Goal: Information Seeking & Learning: Check status

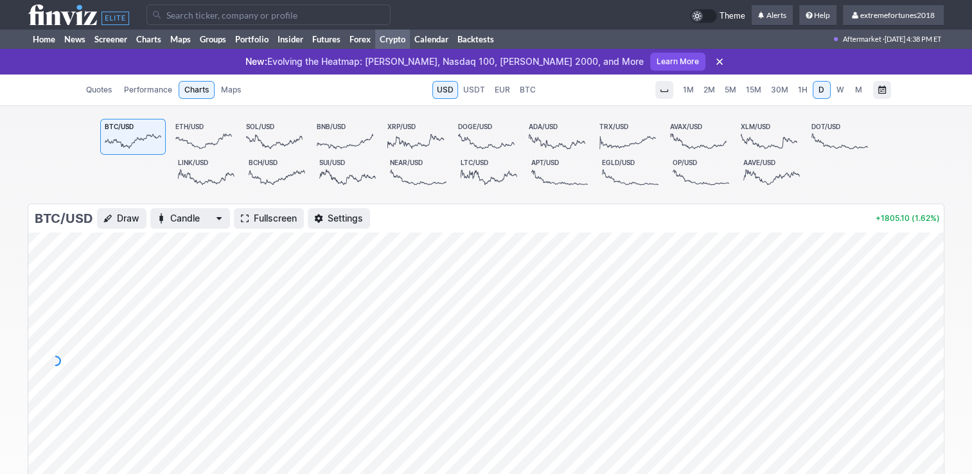
click at [432, 135] on icon at bounding box center [415, 141] width 57 height 18
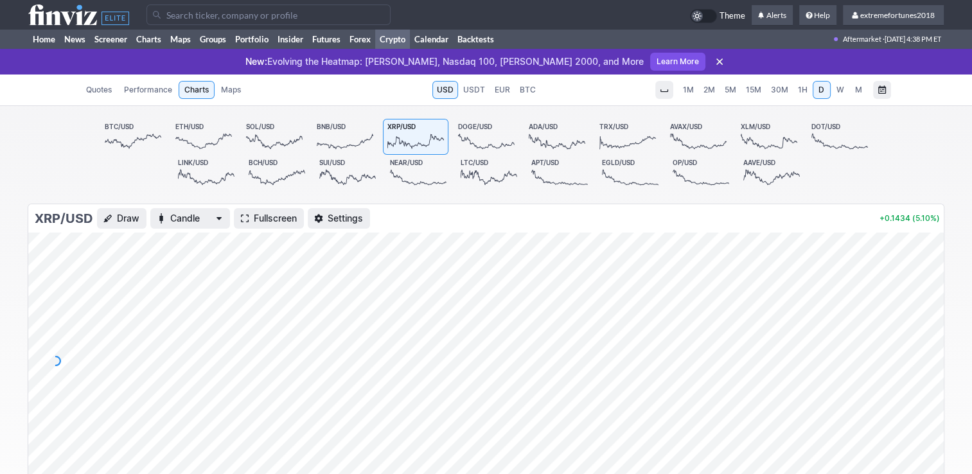
click at [774, 90] on span "30M" at bounding box center [779, 90] width 17 height 10
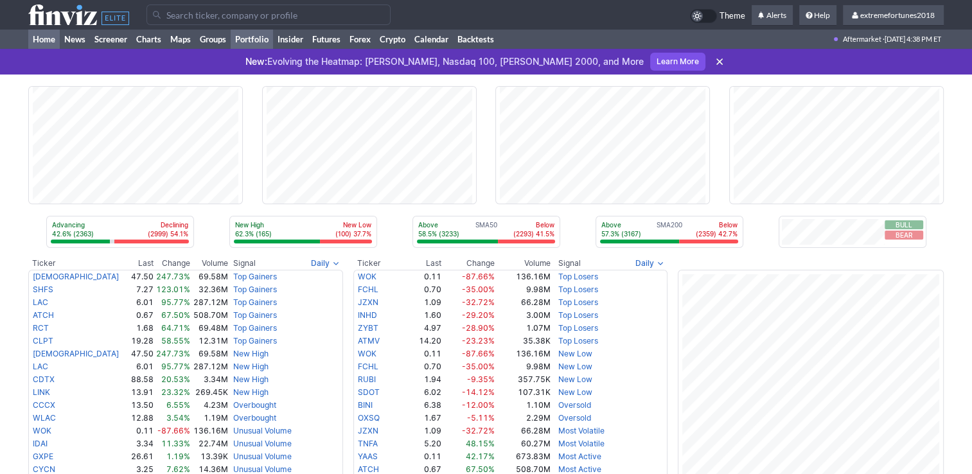
click at [257, 37] on link "Portfolio" at bounding box center [252, 39] width 42 height 19
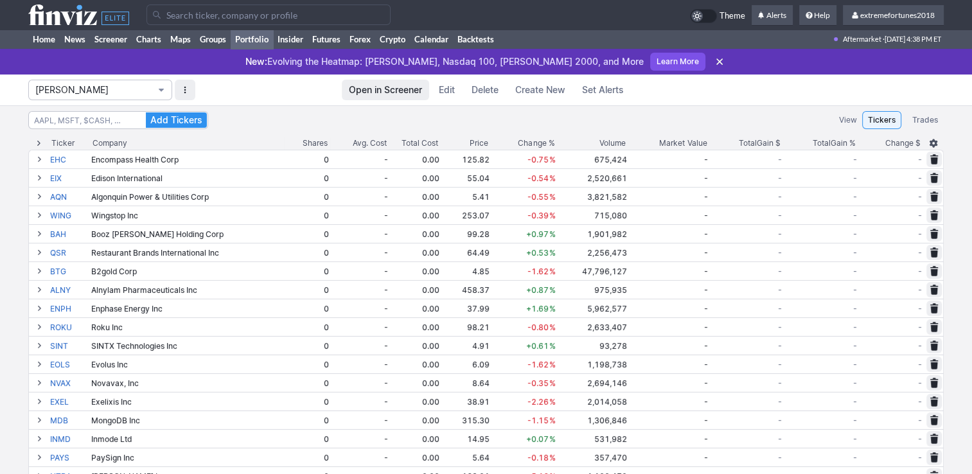
click at [91, 91] on span "Isabel_Watch" at bounding box center [93, 90] width 117 height 13
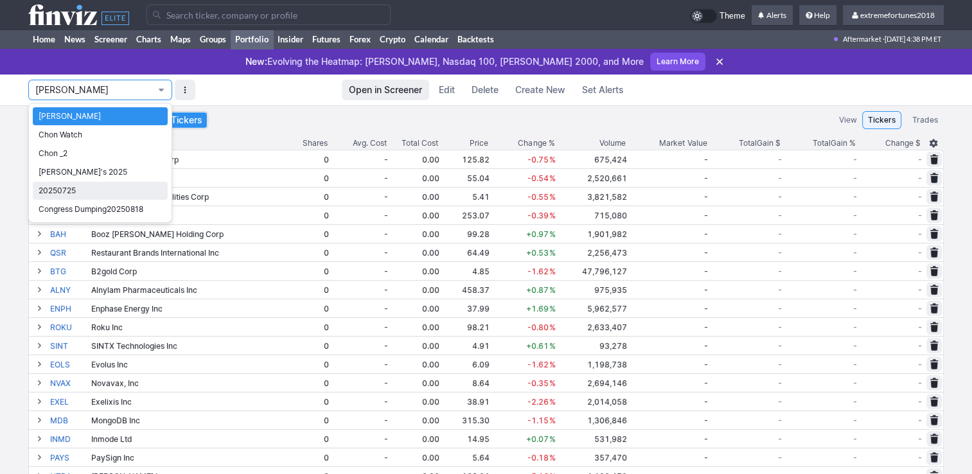
click at [78, 187] on span "20250725" at bounding box center [100, 190] width 123 height 13
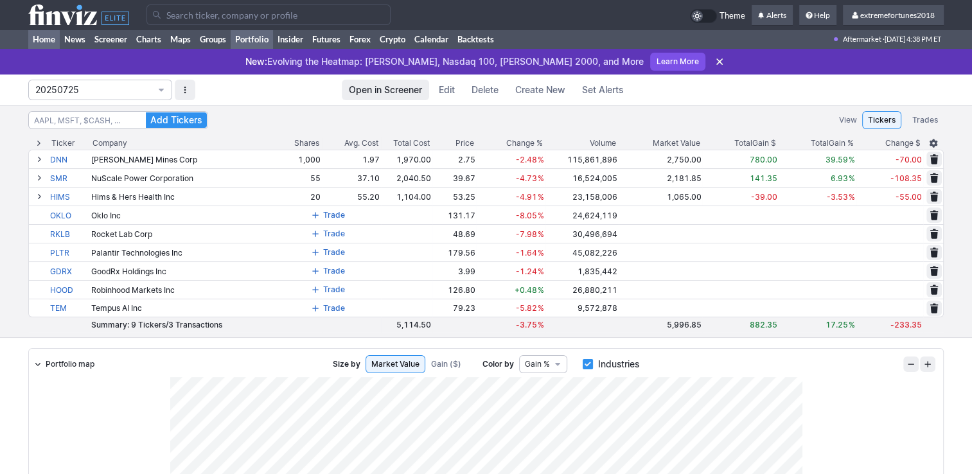
click at [43, 43] on link "Home" at bounding box center [43, 39] width 31 height 19
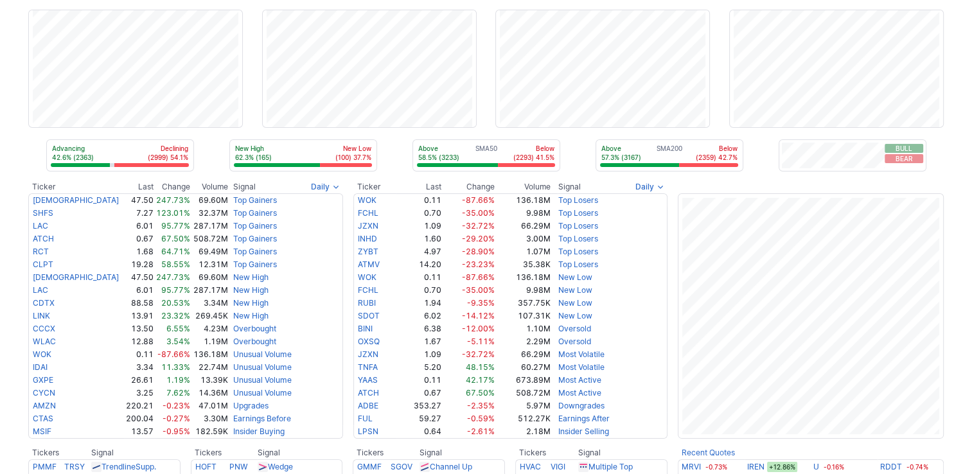
scroll to position [64, 0]
